Goal: Understand process/instructions: Learn how to perform a task or action

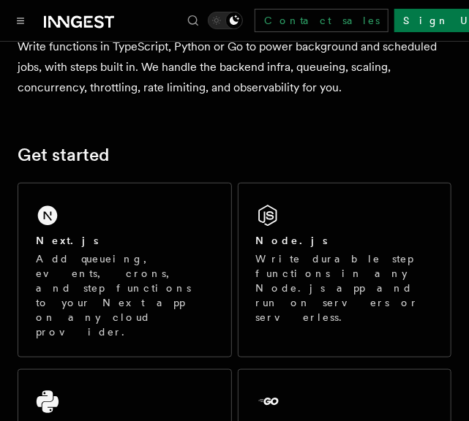
scroll to position [137, 0]
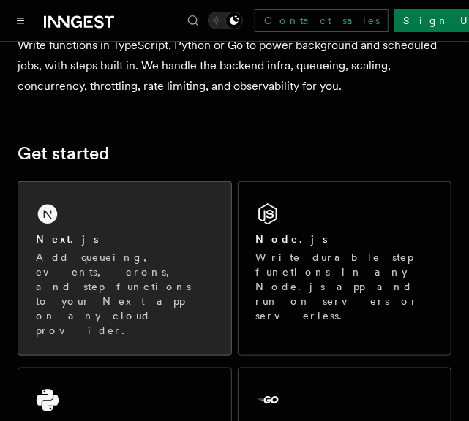
click at [99, 216] on div "Next.js Add queueing, events, crons, and step functions to your Next app on any…" at bounding box center [124, 268] width 213 height 173
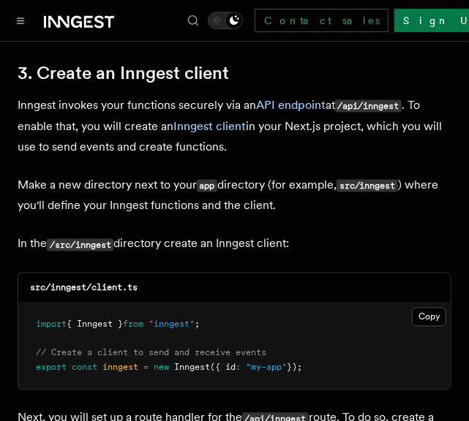
scroll to position [1735, 0]
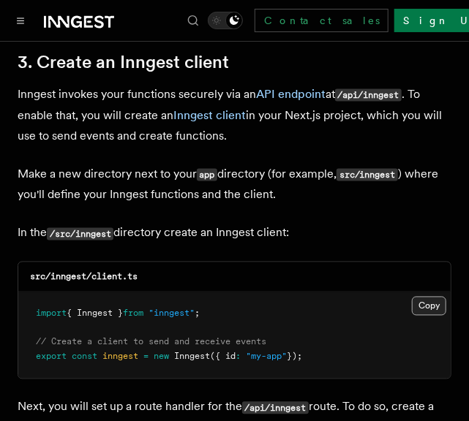
click at [416, 297] on button "Copy Copied" at bounding box center [429, 306] width 34 height 19
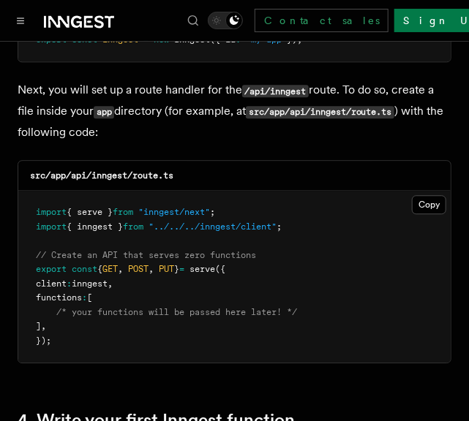
scroll to position [2051, 0]
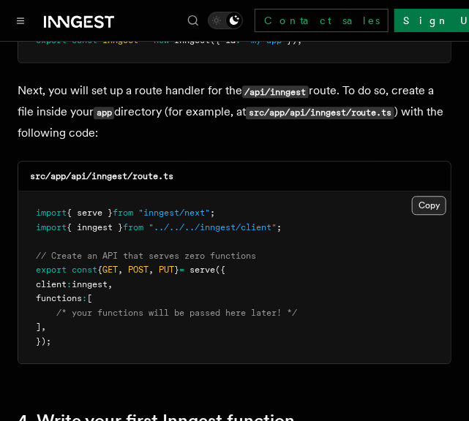
click at [419, 196] on button "Copy Copied" at bounding box center [429, 205] width 34 height 19
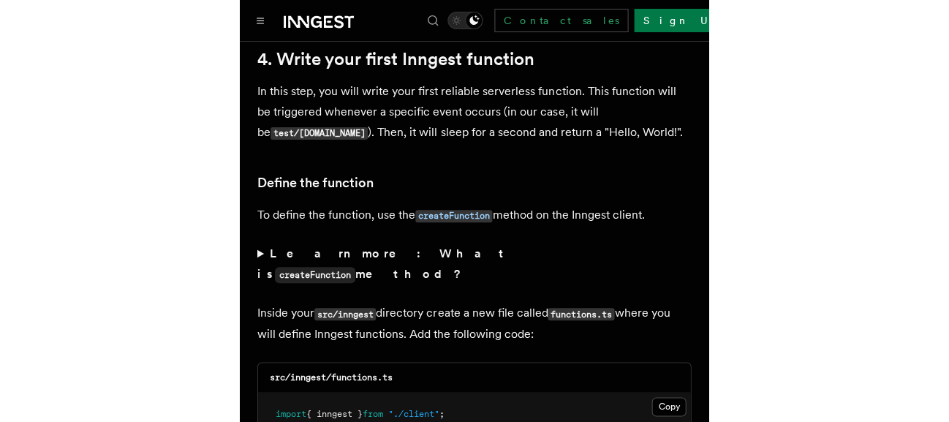
scroll to position [2496, 0]
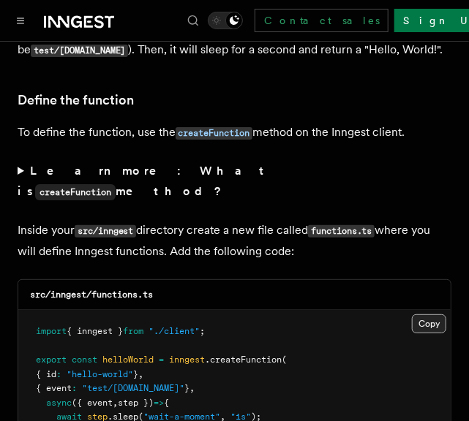
click at [422, 314] on button "Copy Copied" at bounding box center [429, 323] width 34 height 19
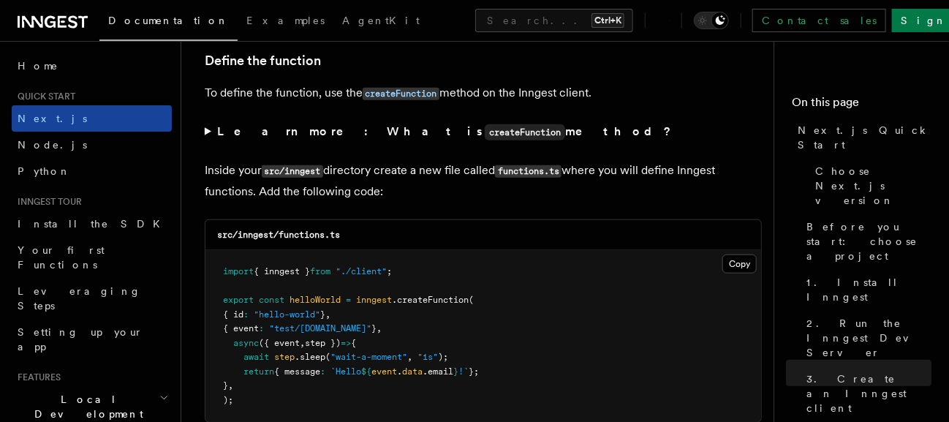
click at [68, 124] on link "Next.js" at bounding box center [92, 118] width 160 height 26
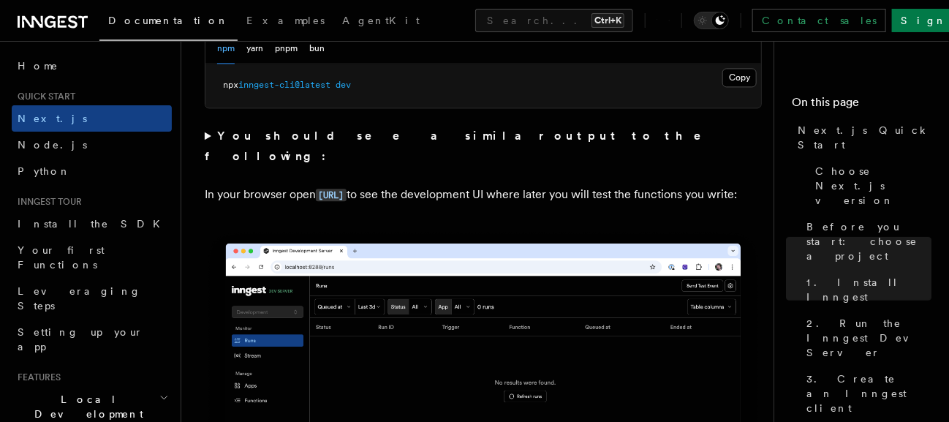
scroll to position [1143, 0]
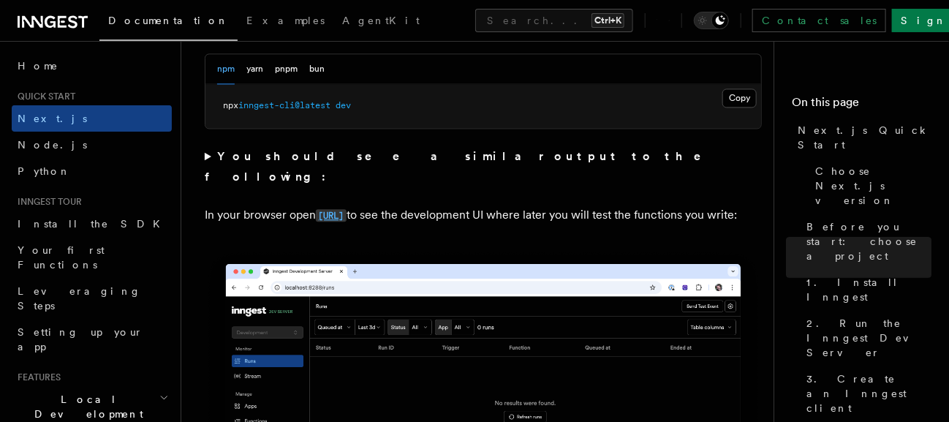
click at [347, 209] on code "http://localhost:8288" at bounding box center [331, 215] width 31 height 12
